Goal: Book appointment/travel/reservation

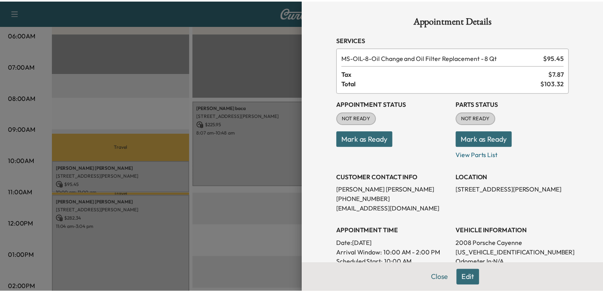
scroll to position [15, 0]
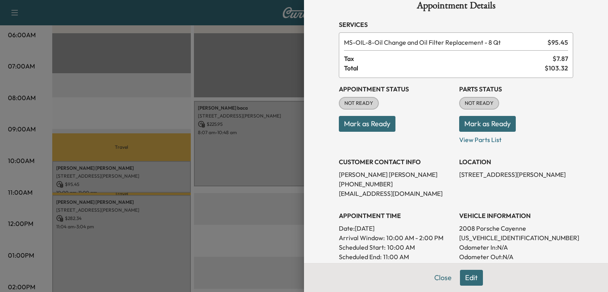
click at [184, 141] on div at bounding box center [304, 146] width 608 height 292
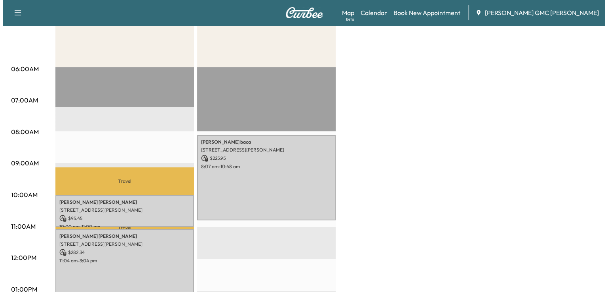
scroll to position [135, 0]
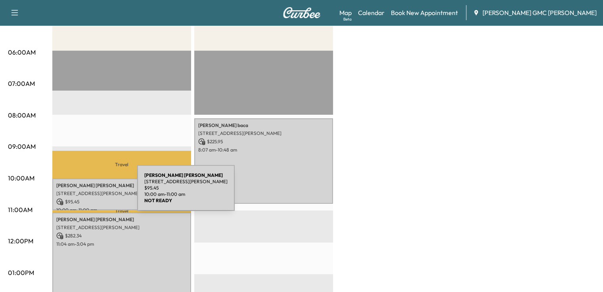
click at [78, 193] on p "[STREET_ADDRESS][PERSON_NAME]" at bounding box center [121, 194] width 131 height 6
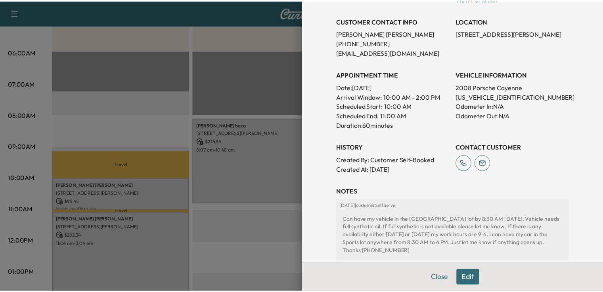
scroll to position [157, 0]
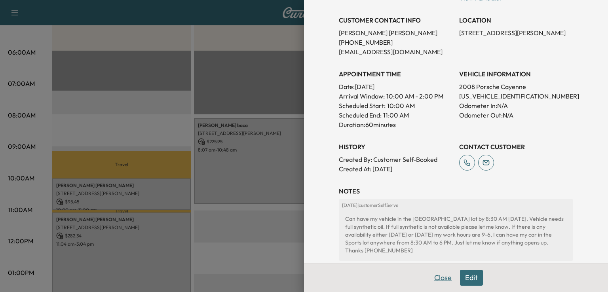
click at [431, 281] on button "Close" at bounding box center [443, 278] width 28 height 16
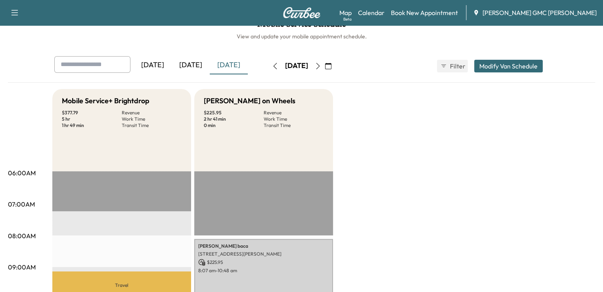
scroll to position [13, 0]
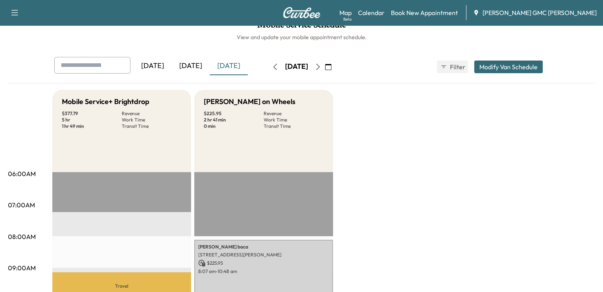
click at [331, 67] on icon "button" at bounding box center [328, 67] width 6 height 6
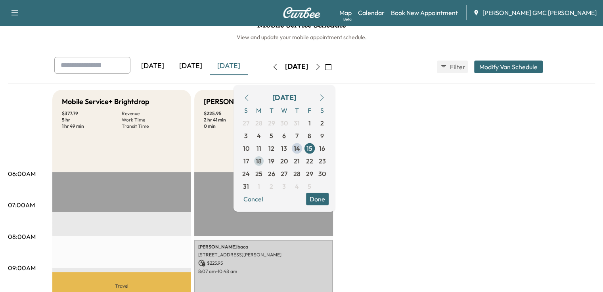
click at [261, 162] on span "18" at bounding box center [259, 161] width 6 height 10
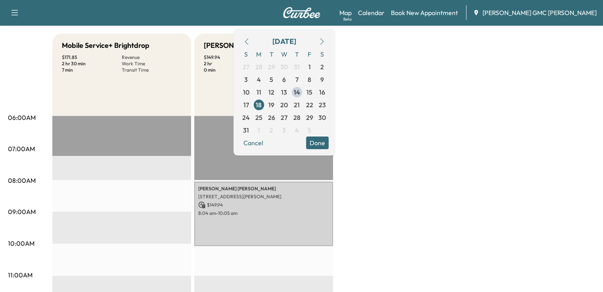
scroll to position [46, 0]
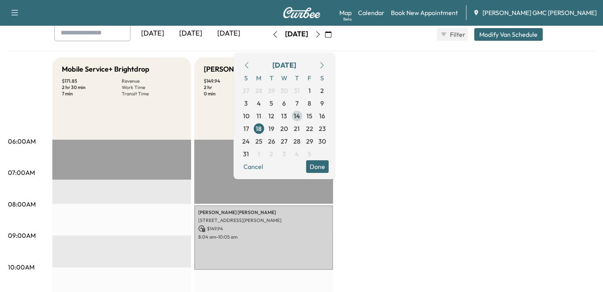
click at [300, 117] on span "14" at bounding box center [297, 116] width 6 height 10
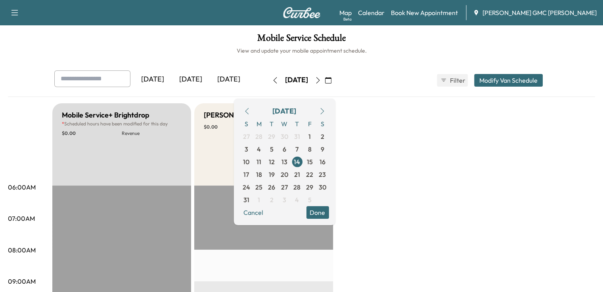
click at [313, 160] on span "15" at bounding box center [310, 162] width 6 height 10
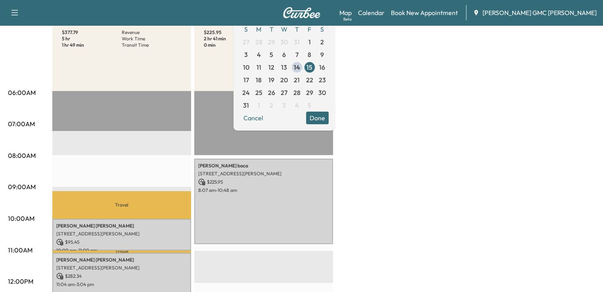
scroll to position [94, 0]
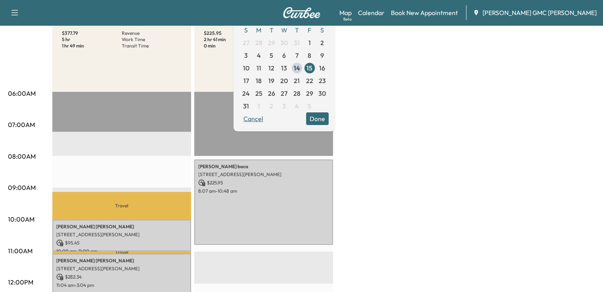
click at [264, 120] on button "Cancel" at bounding box center [253, 119] width 27 height 13
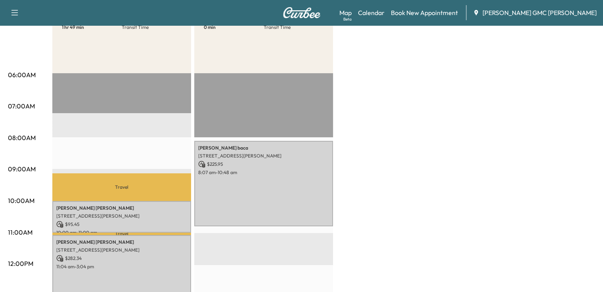
scroll to position [149, 0]
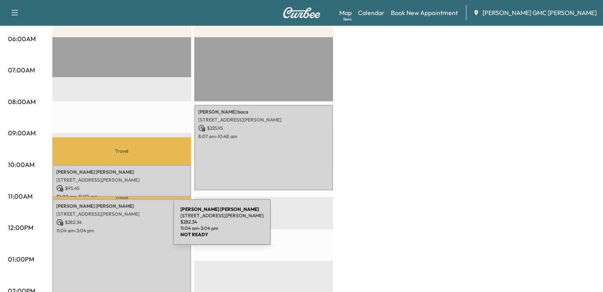
click at [114, 228] on p "11:04 am - 3:04 pm" at bounding box center [121, 231] width 131 height 6
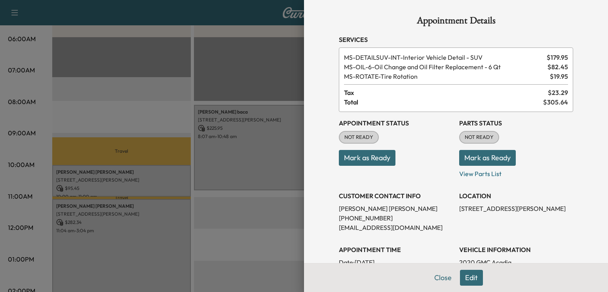
click at [279, 192] on div at bounding box center [304, 146] width 608 height 292
